Goal: Entertainment & Leisure: Browse casually

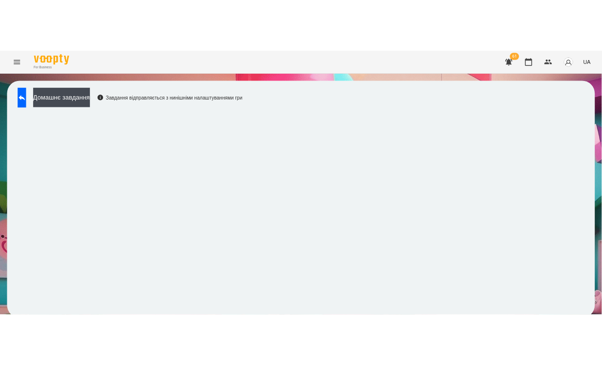
scroll to position [5, 0]
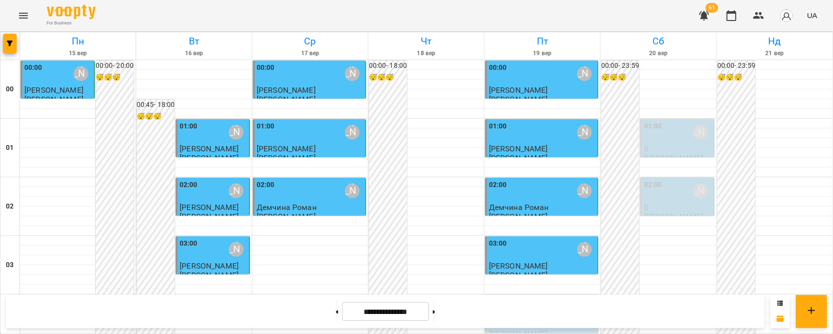
scroll to position [1055, 0]
click at [21, 21] on icon "Menu" at bounding box center [24, 16] width 12 height 12
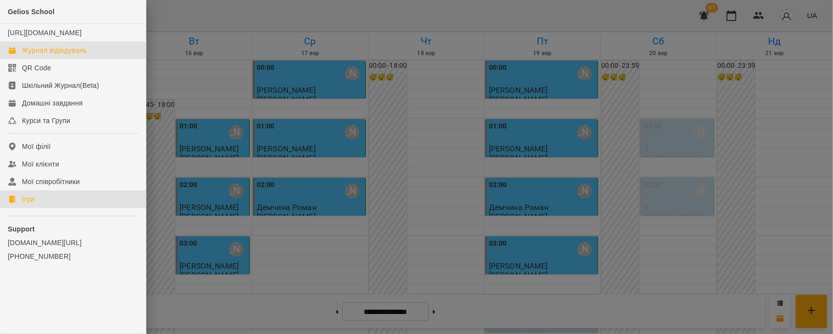
click at [32, 204] on div "Ігри" at bounding box center [28, 199] width 12 height 10
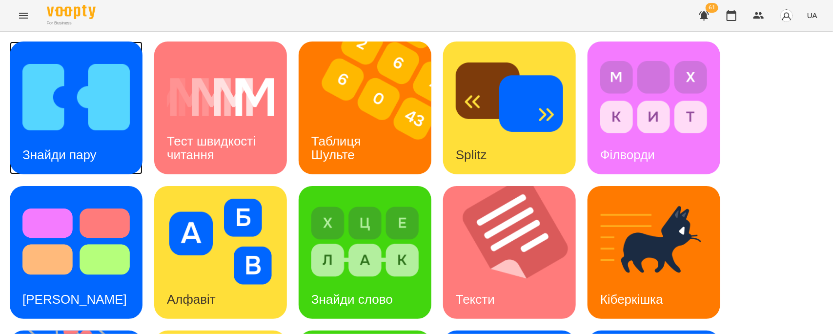
click at [61, 111] on img at bounding box center [75, 97] width 107 height 86
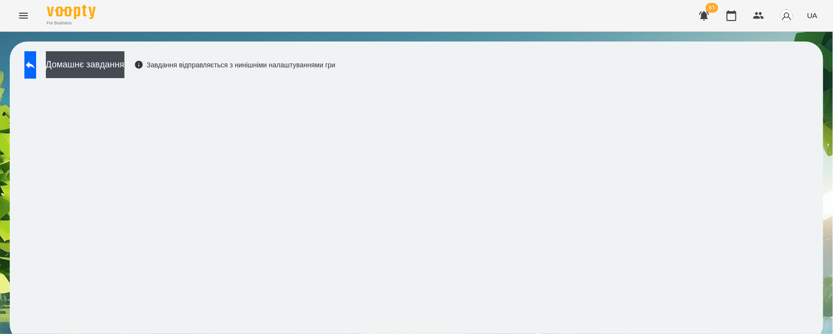
click at [481, 113] on div "Домашнє завдання Завдання відправляється з нинішніми налаштуваннями гри" at bounding box center [417, 191] width 814 height 301
click at [36, 66] on button at bounding box center [30, 64] width 12 height 27
click at [18, 14] on icon "Menu" at bounding box center [24, 16] width 12 height 12
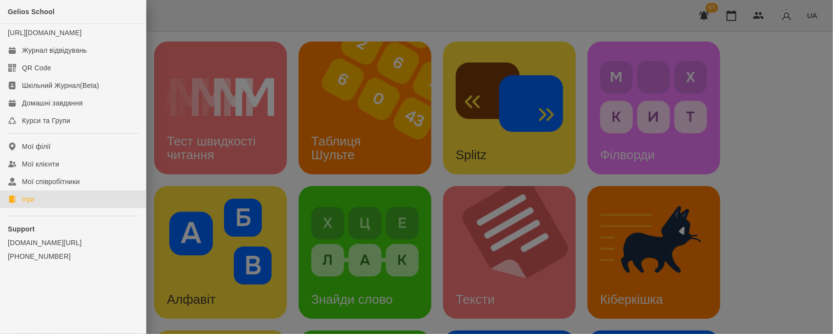
click at [481, 203] on div at bounding box center [416, 167] width 833 height 334
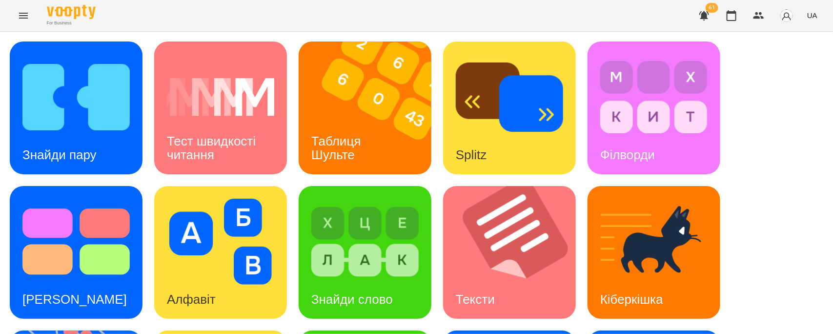
scroll to position [283, 0]
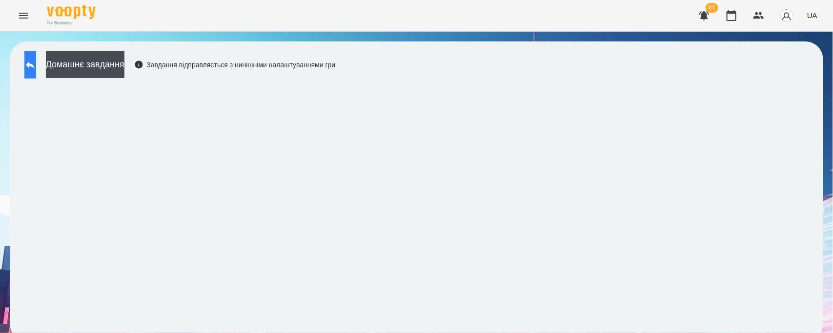
click at [36, 64] on button at bounding box center [30, 64] width 12 height 27
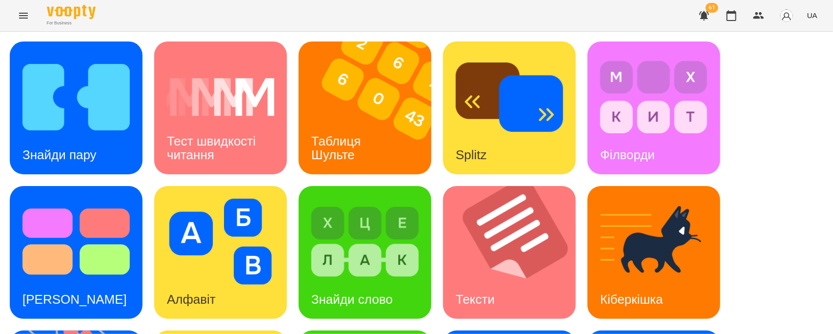
scroll to position [283, 0]
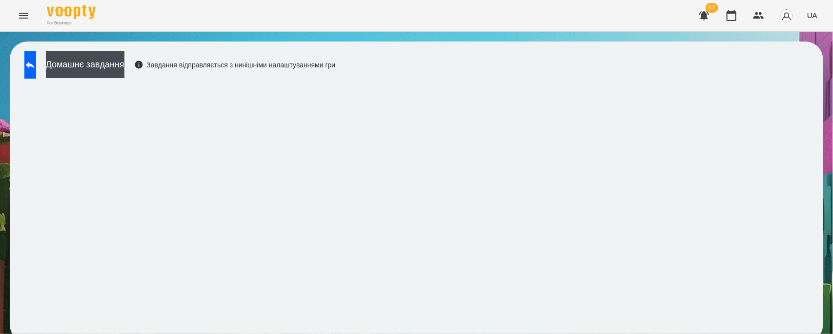
scroll to position [8, 0]
click at [23, 54] on div "Домашнє завдання Завдання відправляється з нинішніми налаштуваннями гри" at bounding box center [178, 67] width 316 height 32
click at [35, 60] on icon at bounding box center [30, 65] width 12 height 12
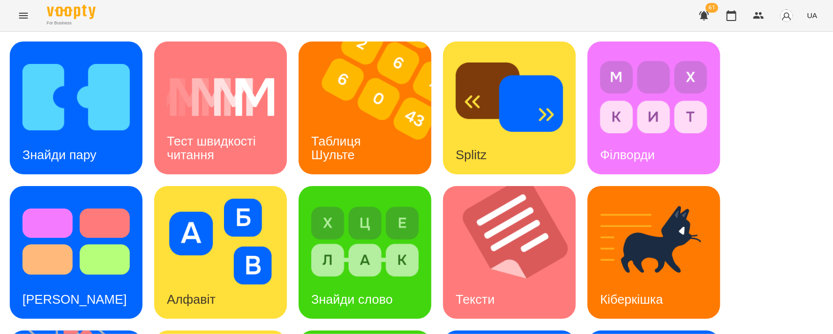
scroll to position [11, 0]
click at [101, 84] on img at bounding box center [75, 97] width 107 height 86
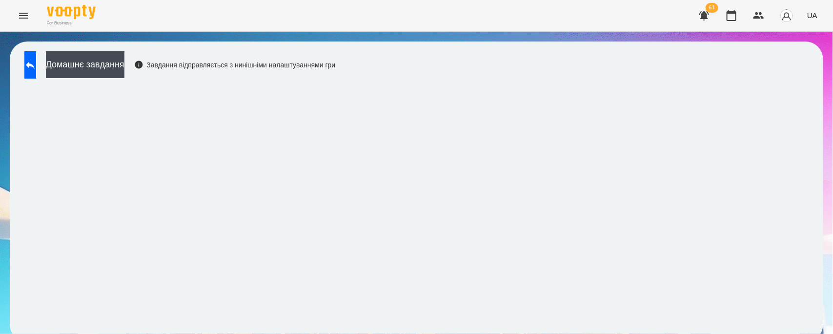
scroll to position [8, 0]
click at [36, 51] on button at bounding box center [30, 64] width 12 height 27
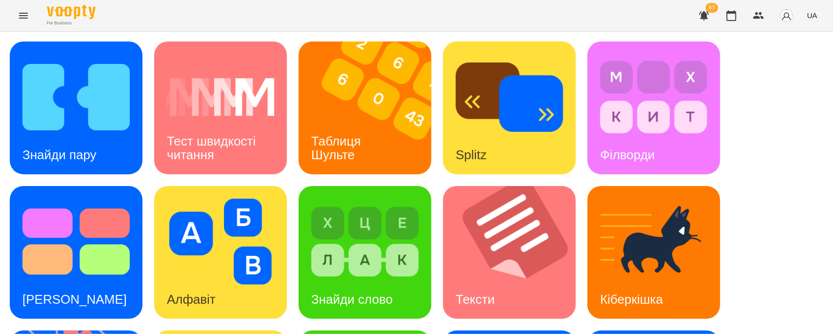
scroll to position [267, 0]
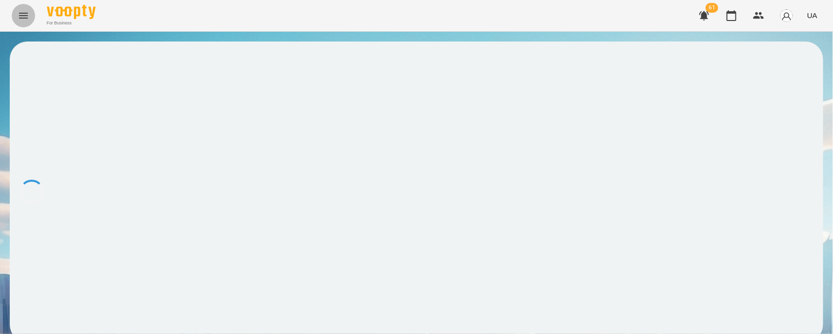
click at [21, 19] on icon "Menu" at bounding box center [24, 16] width 12 height 12
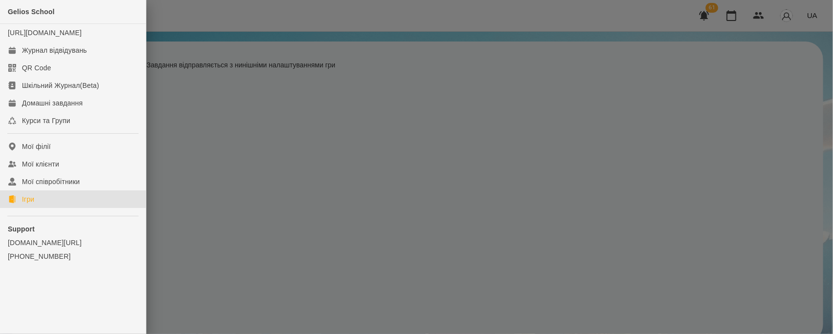
click at [40, 208] on link "Ігри" at bounding box center [73, 199] width 146 height 18
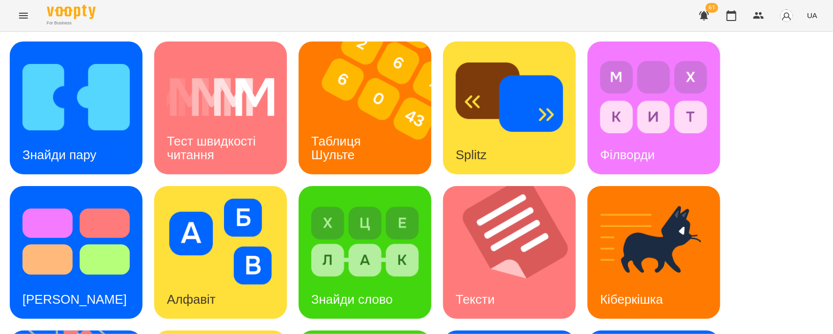
scroll to position [283, 0]
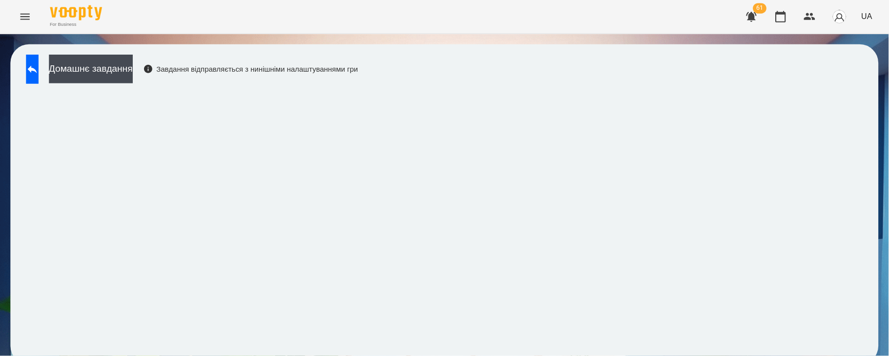
scroll to position [5, 0]
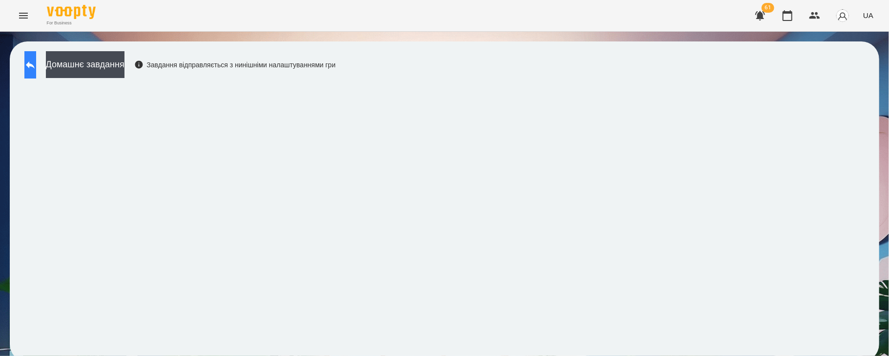
click at [36, 59] on icon at bounding box center [30, 65] width 12 height 12
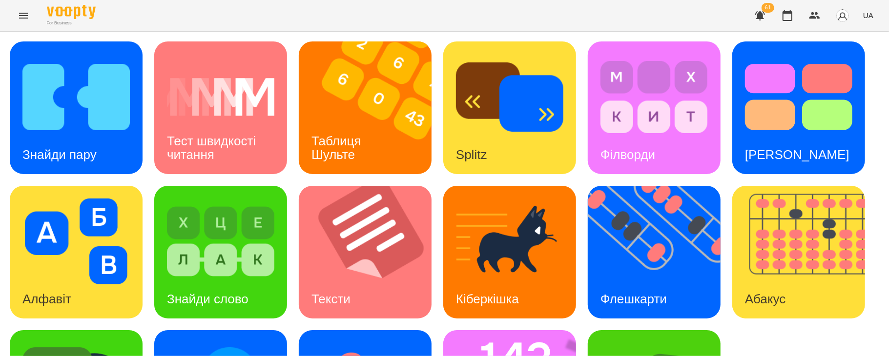
scroll to position [117, 0]
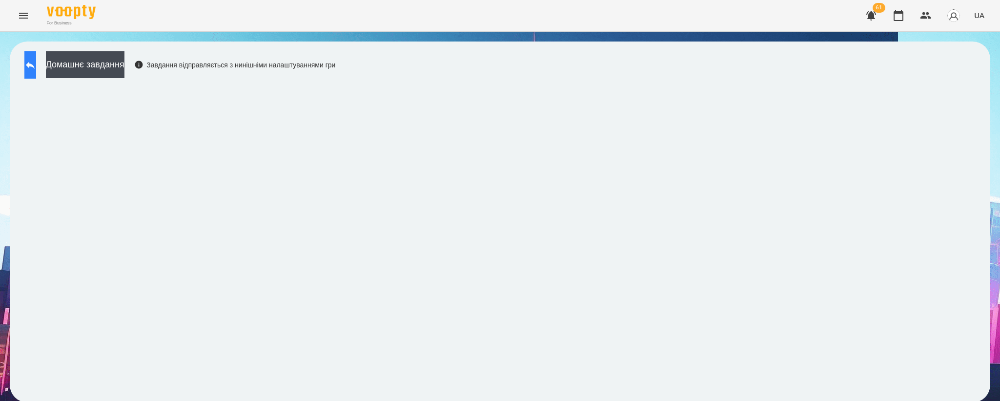
click at [33, 75] on button at bounding box center [30, 64] width 12 height 27
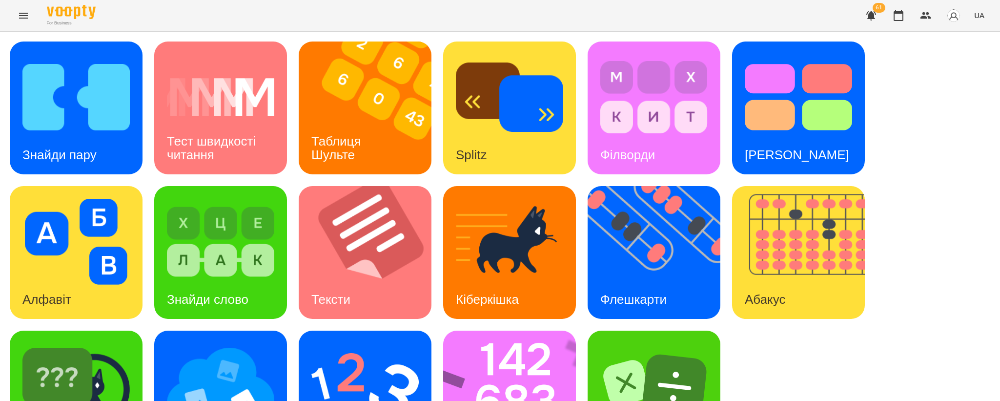
scroll to position [72, 0]
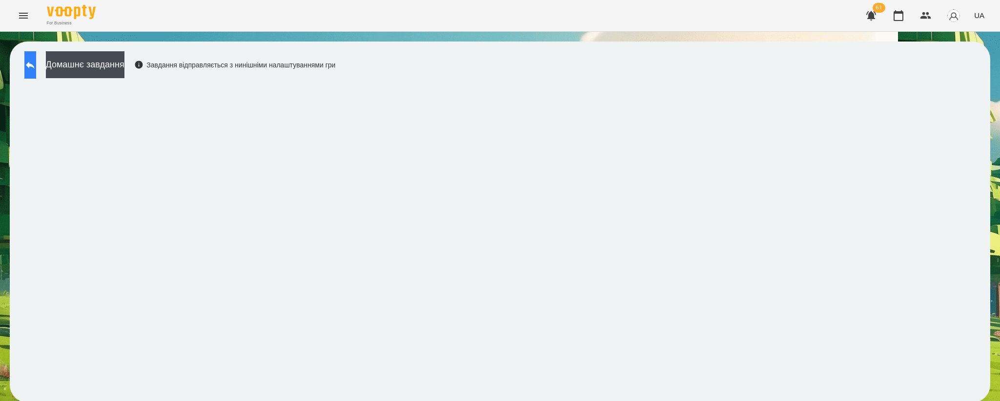
click at [35, 68] on icon at bounding box center [30, 65] width 12 height 12
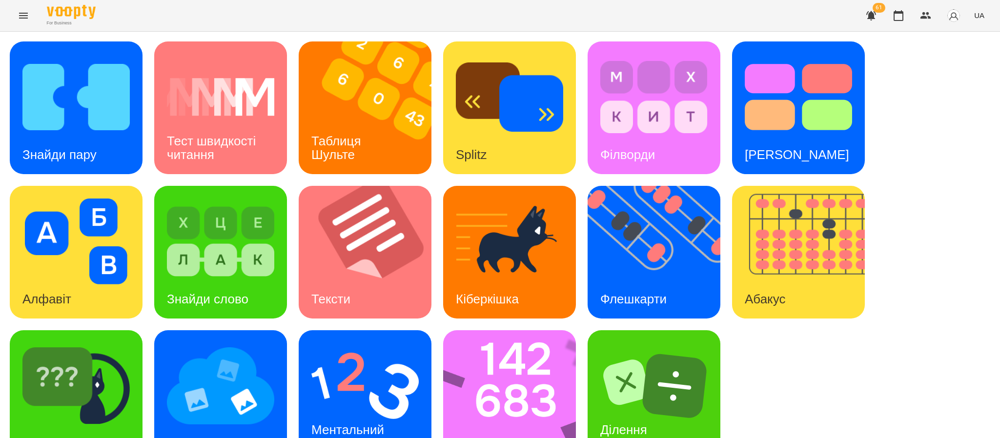
scroll to position [34, 0]
